Goal: Information Seeking & Learning: Learn about a topic

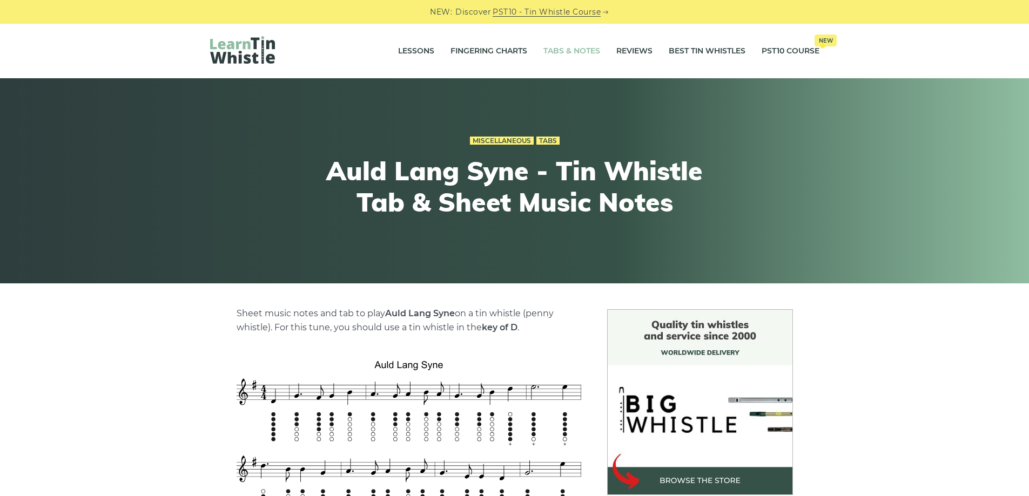
click at [562, 53] on link "Tabs & Notes" at bounding box center [571, 51] width 57 height 27
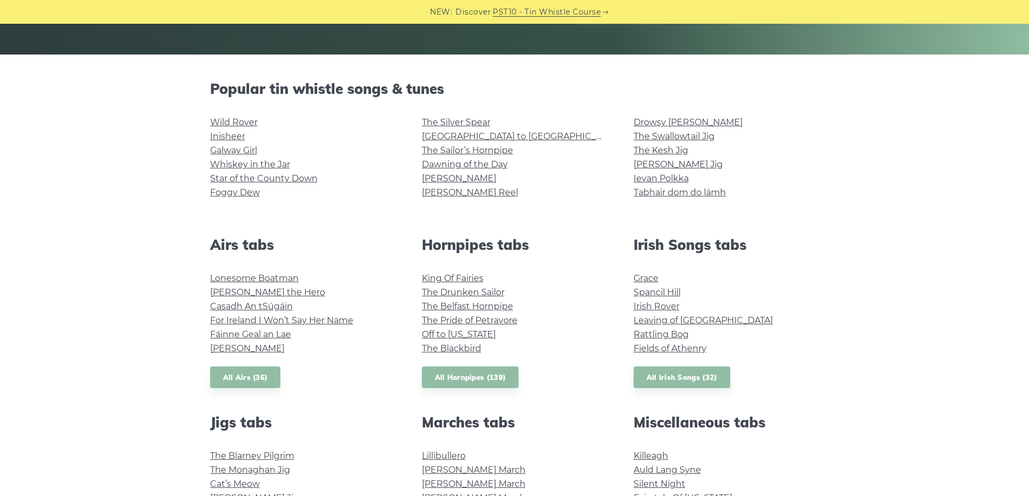
scroll to position [324, 0]
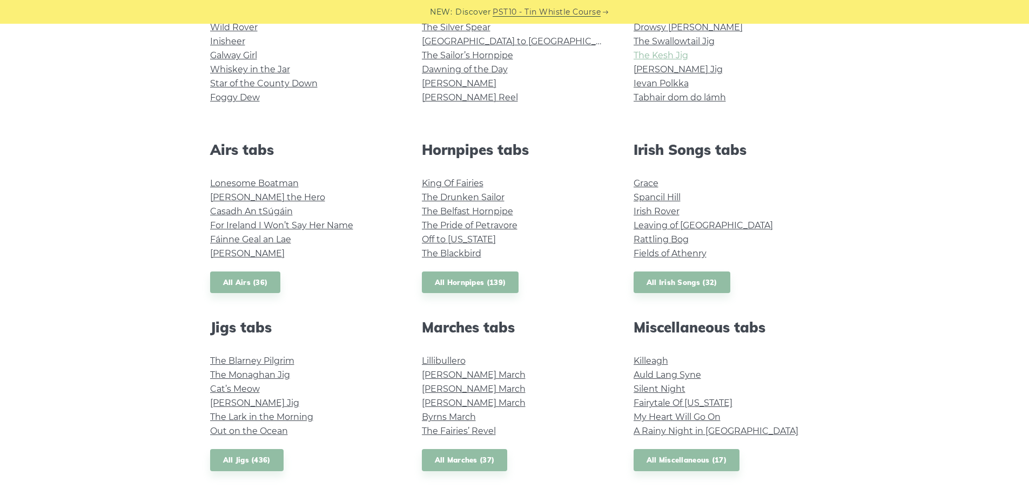
click at [663, 58] on link "The Kesh Jig" at bounding box center [660, 55] width 55 height 10
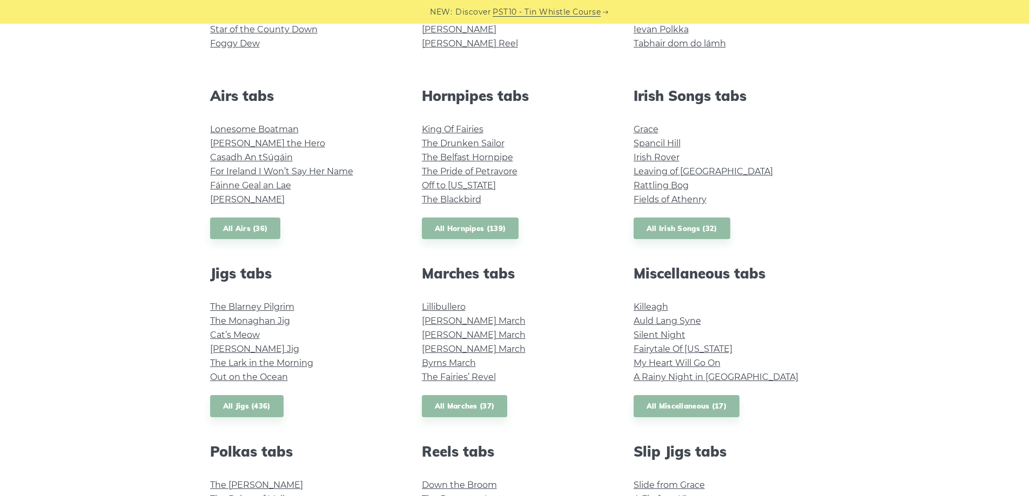
scroll to position [375, 0]
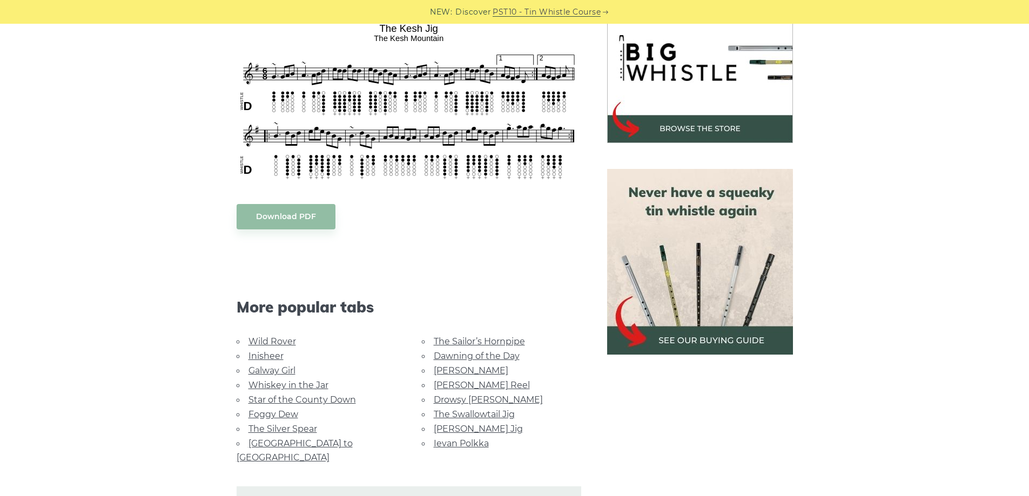
scroll to position [162, 0]
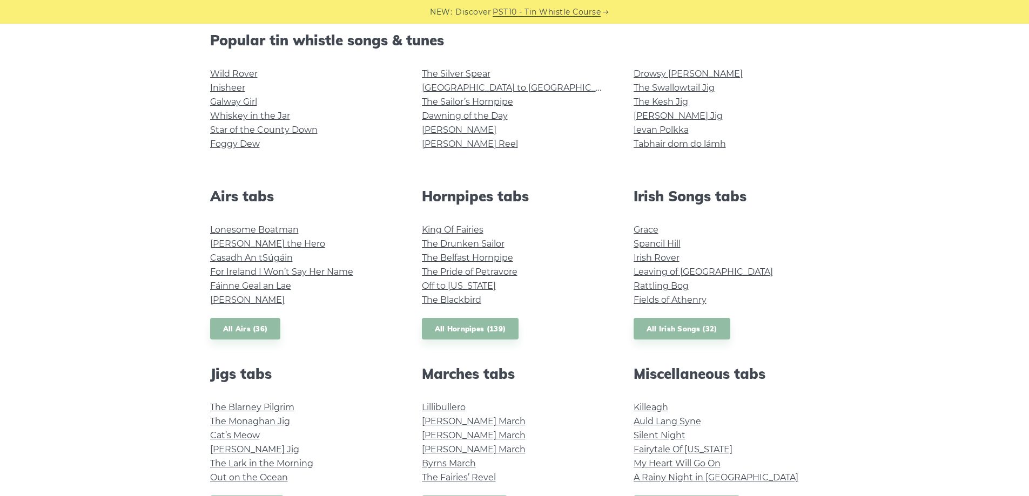
scroll to position [287, 0]
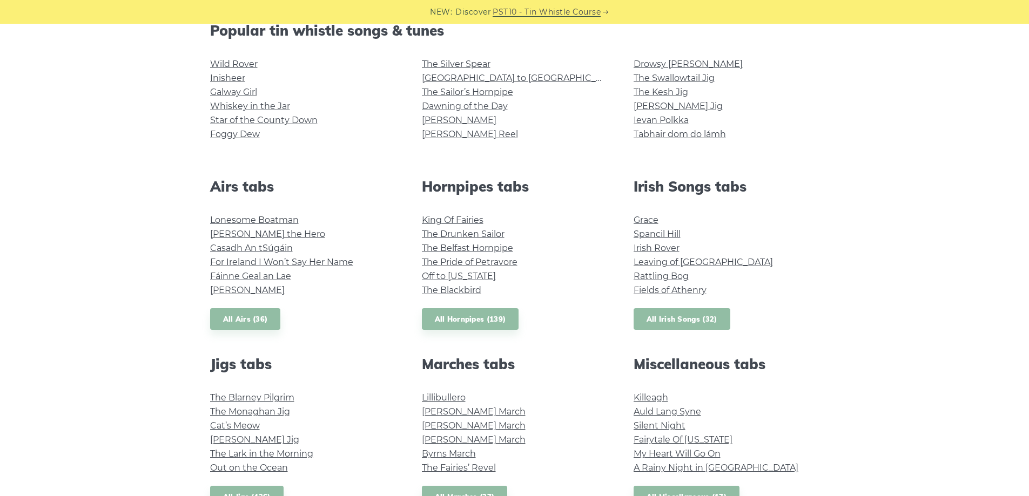
click at [705, 327] on link "All Irish Songs (32)" at bounding box center [681, 319] width 97 height 22
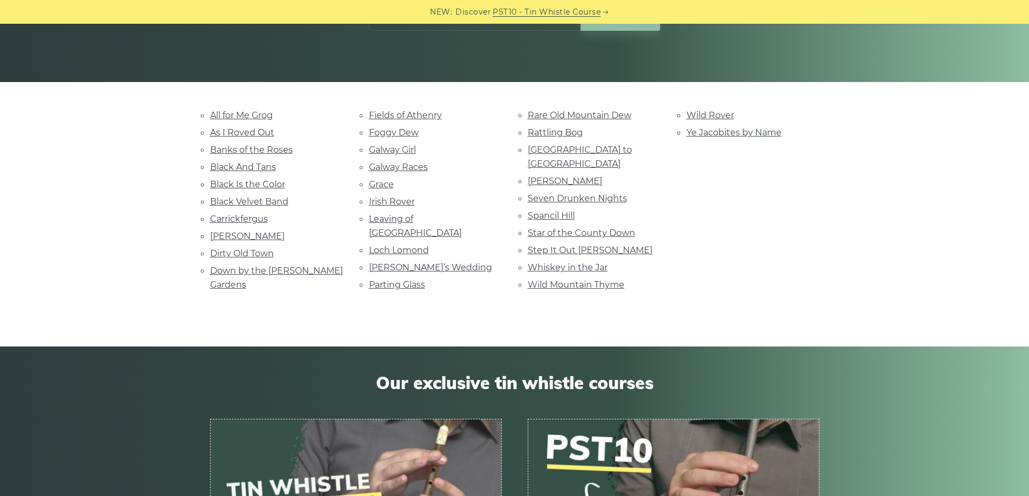
scroll to position [216, 0]
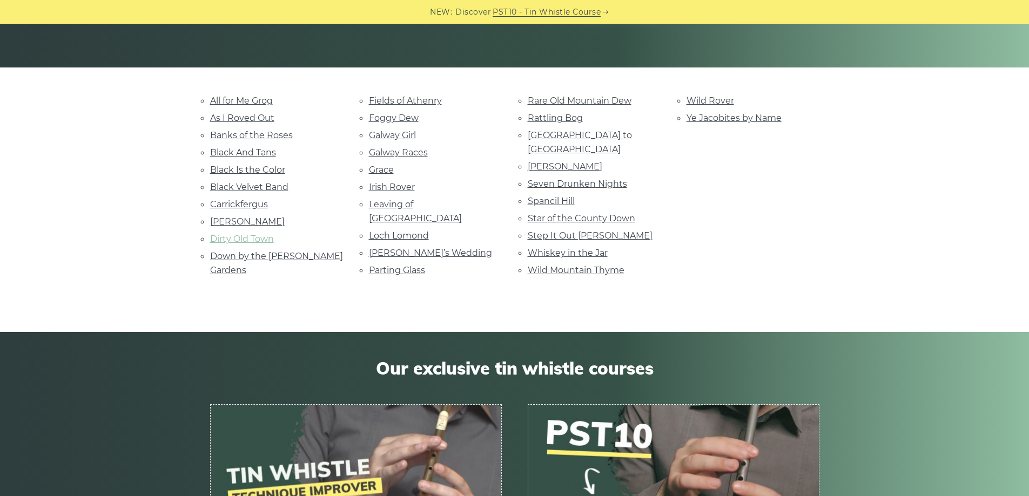
click at [256, 236] on link "Dirty Old Town" at bounding box center [242, 239] width 64 height 10
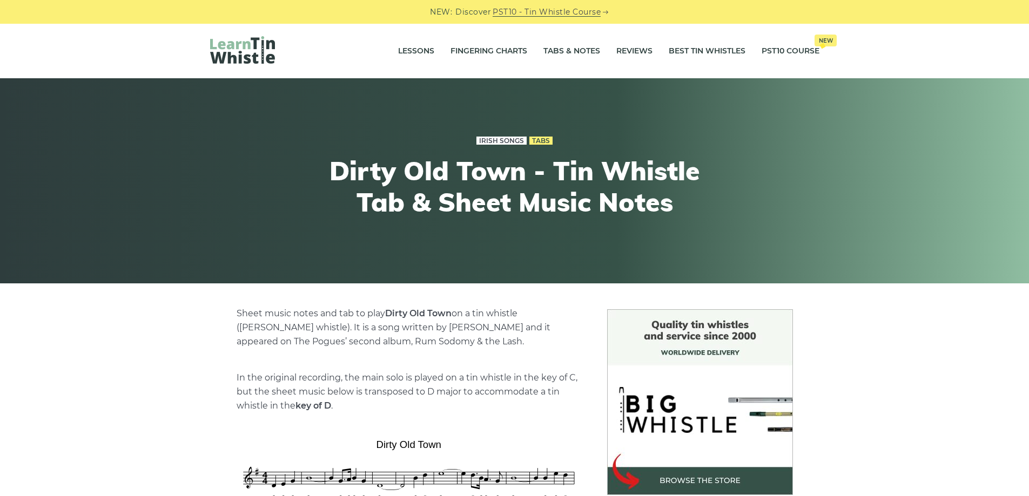
click at [505, 143] on link "Irish Songs" at bounding box center [501, 141] width 50 height 9
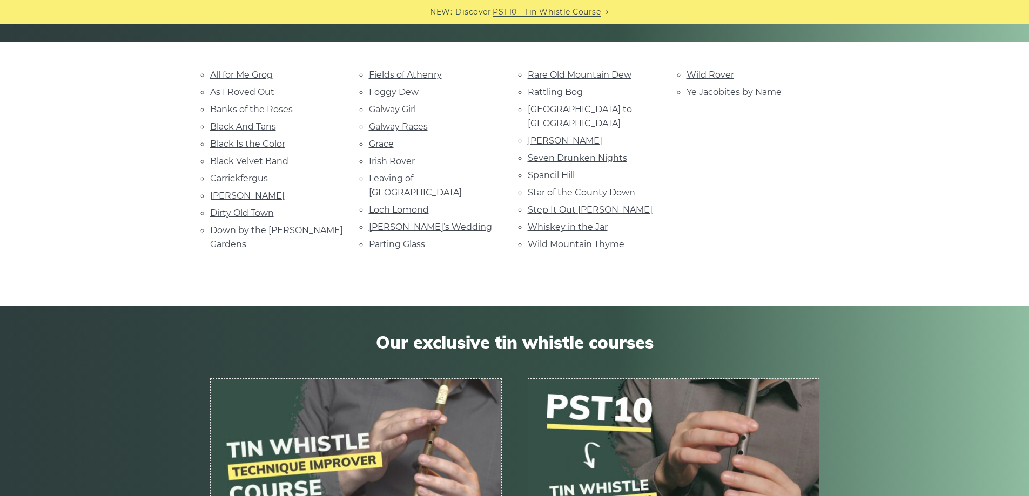
scroll to position [270, 0]
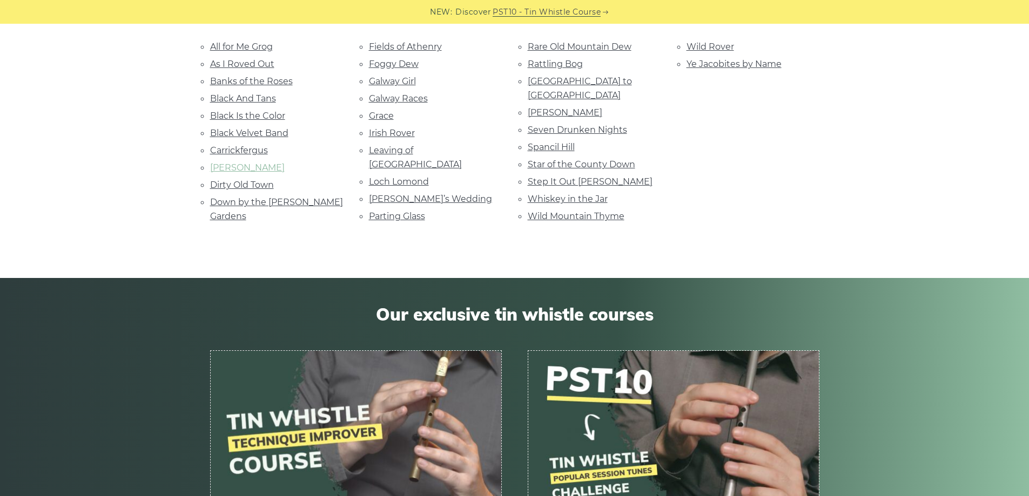
click at [243, 164] on link "[PERSON_NAME]" at bounding box center [247, 168] width 75 height 10
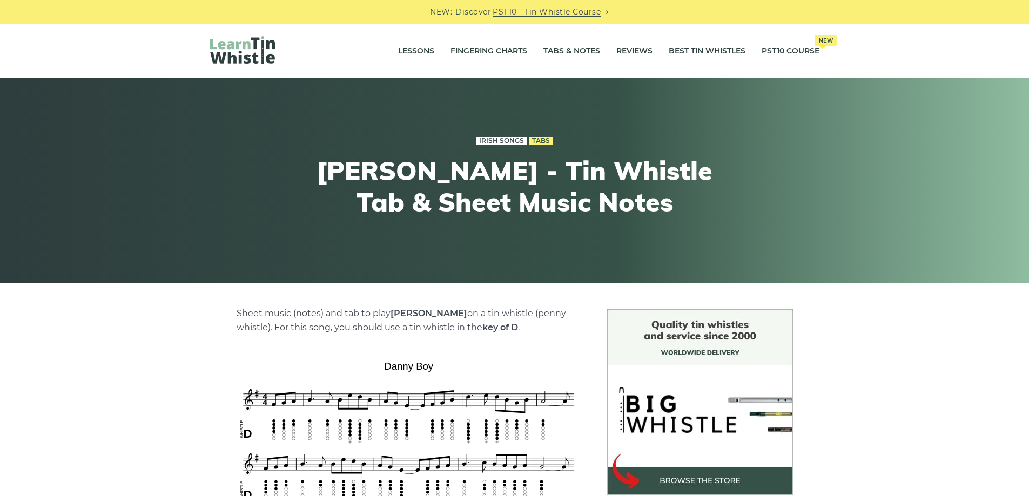
click at [514, 142] on link "Irish Songs" at bounding box center [501, 141] width 50 height 9
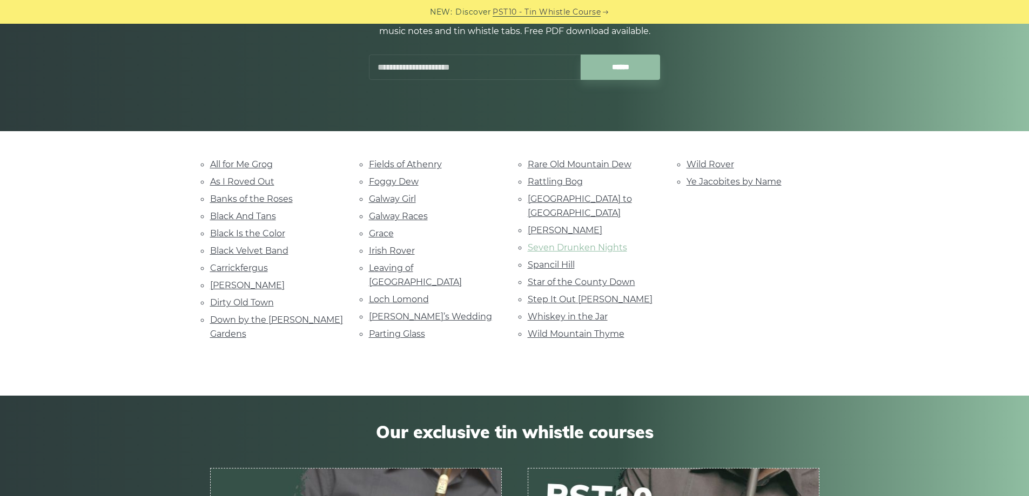
scroll to position [162, 0]
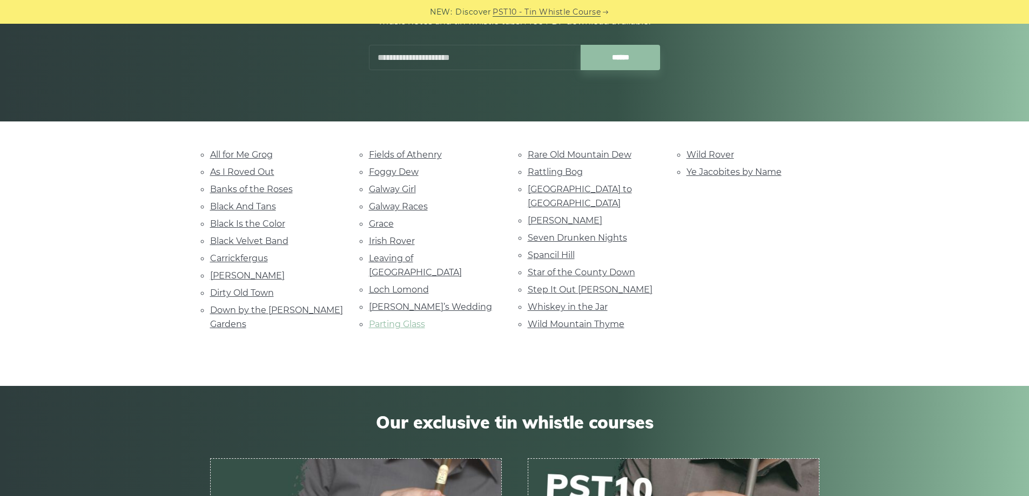
click at [379, 319] on link "Parting Glass" at bounding box center [397, 324] width 56 height 10
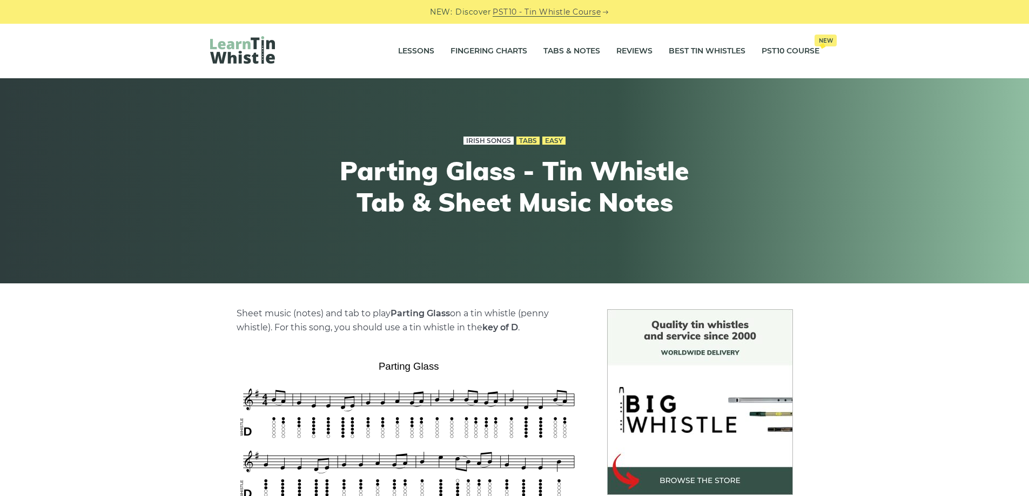
click at [499, 138] on link "Irish Songs" at bounding box center [488, 141] width 50 height 9
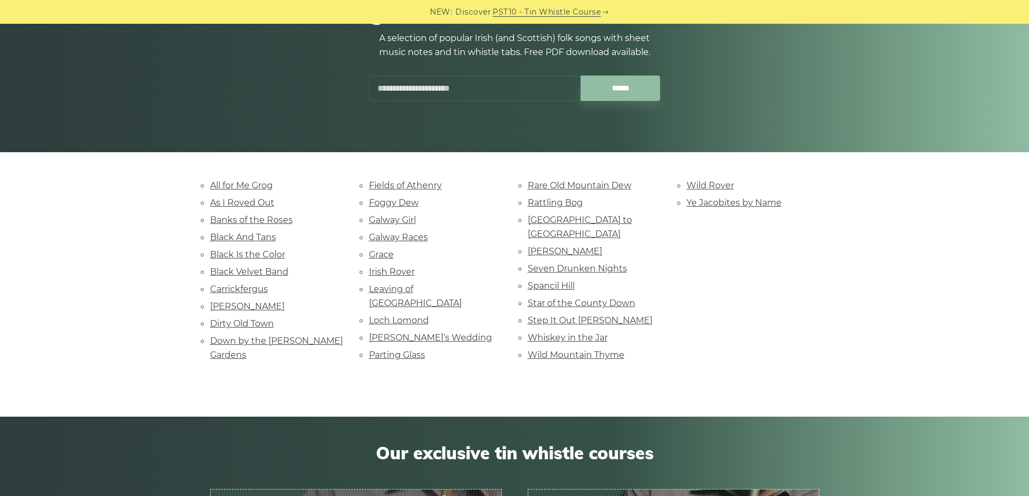
scroll to position [162, 0]
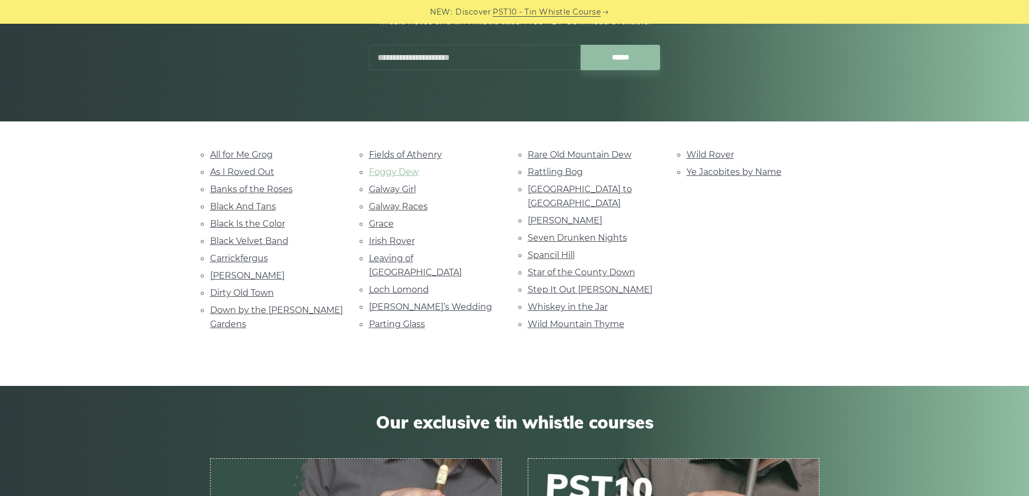
click at [413, 176] on link "Foggy Dew" at bounding box center [394, 172] width 50 height 10
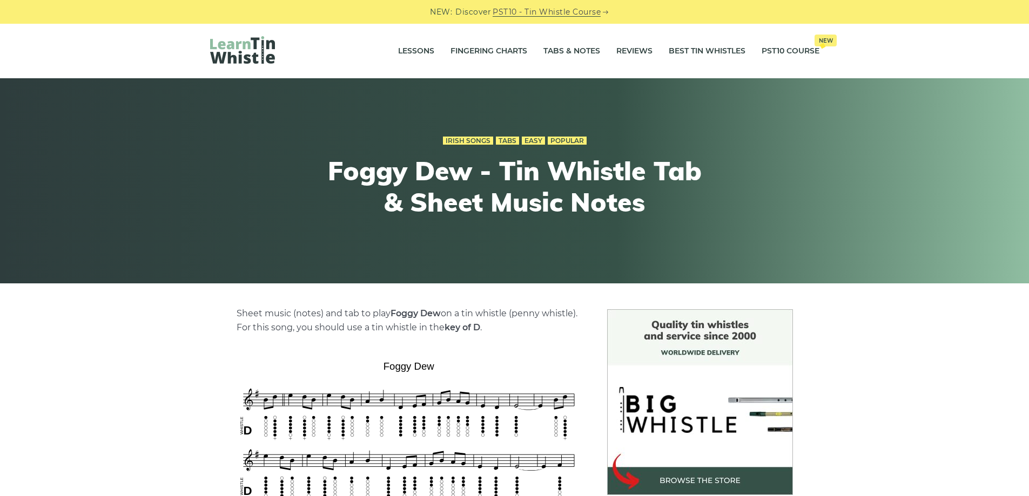
click at [482, 134] on div "Irish Songs Tabs Easy Popular" at bounding box center [514, 140] width 397 height 15
click at [483, 136] on div "Irish Songs Tabs Easy Popular" at bounding box center [514, 140] width 397 height 15
click at [483, 137] on link "Irish Songs" at bounding box center [468, 141] width 50 height 9
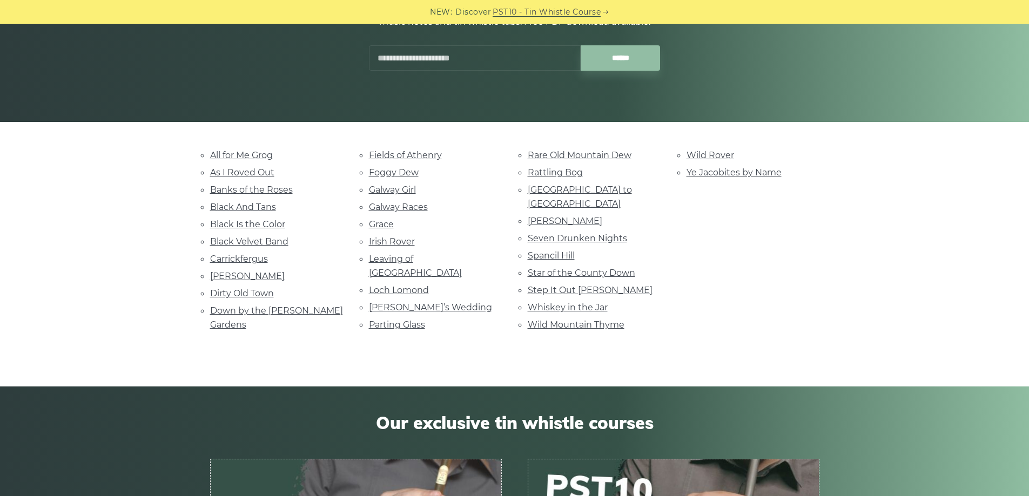
scroll to position [162, 0]
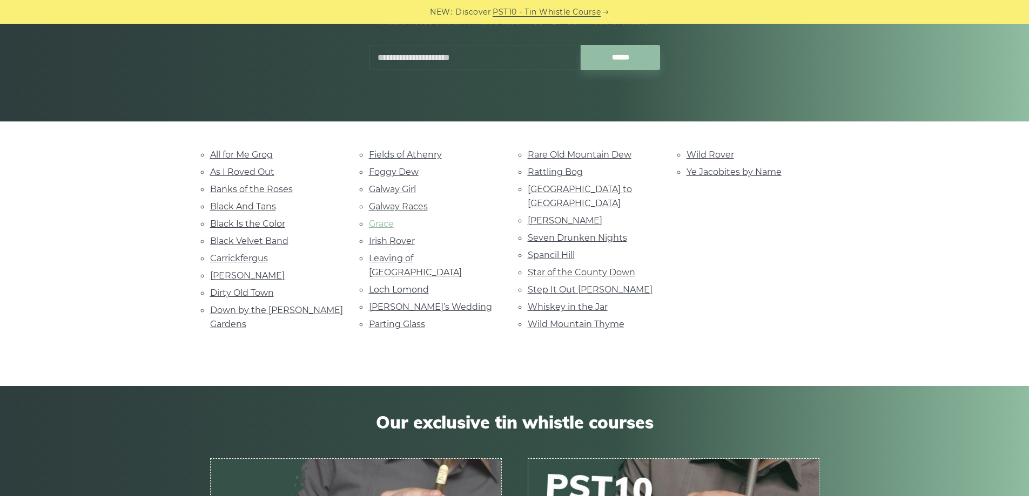
click at [391, 225] on link "Grace" at bounding box center [381, 224] width 25 height 10
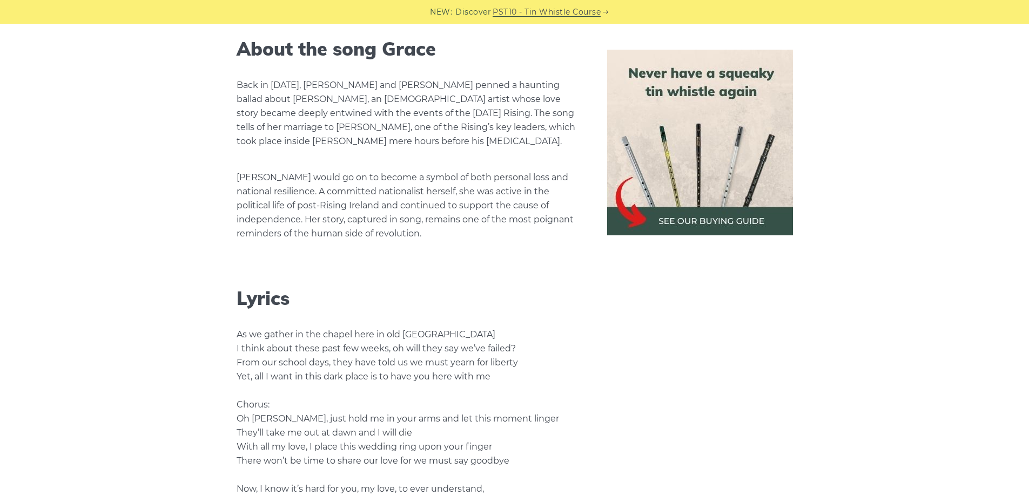
scroll to position [1782, 0]
